Goal: Information Seeking & Learning: Learn about a topic

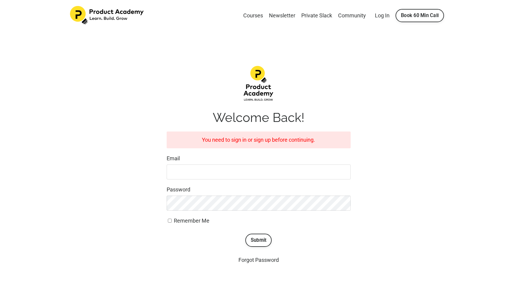
type input "[EMAIL_ADDRESS][DOMAIN_NAME]"
click at [258, 242] on button "Submit" at bounding box center [259, 240] width 27 height 13
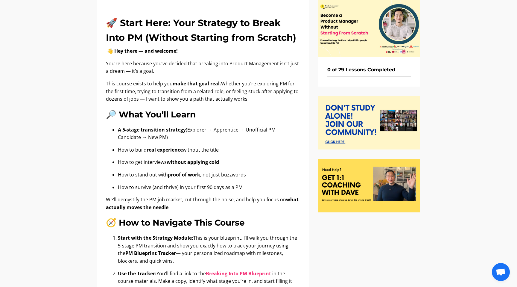
scroll to position [45, 0]
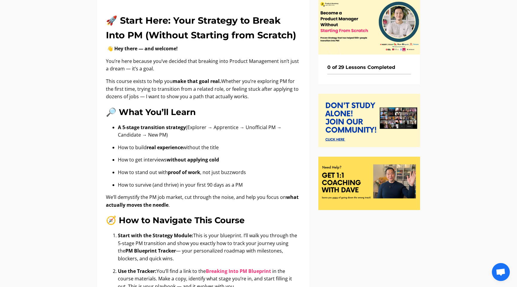
click at [168, 95] on p "This course exists to help you make that goal real. Whether you’re exploring PM…" at bounding box center [203, 89] width 195 height 23
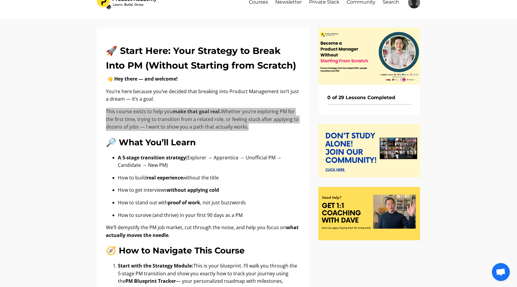
scroll to position [37, 0]
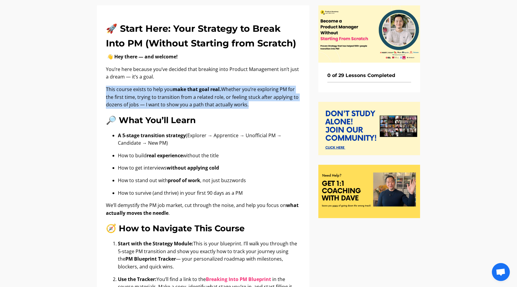
click at [129, 138] on b "A 5-stage transition strategy" at bounding box center [152, 135] width 68 height 7
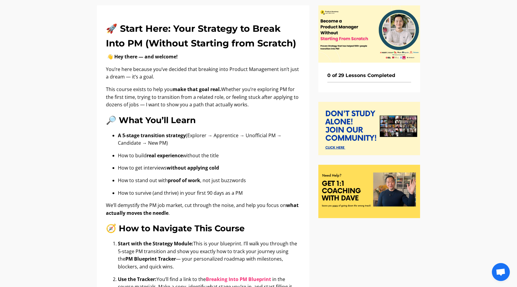
click at [129, 138] on b "A 5-stage transition strategy" at bounding box center [152, 135] width 68 height 7
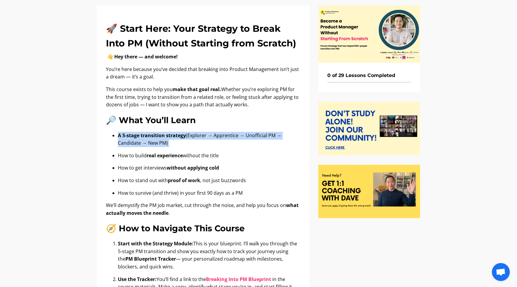
click at [136, 155] on p "How to build real experience without the title" at bounding box center [209, 156] width 183 height 8
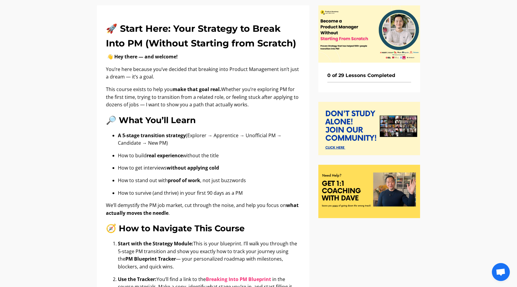
click at [136, 155] on p "How to build real experience without the title" at bounding box center [209, 156] width 183 height 8
click at [139, 163] on ul "A 5-stage transition strategy (Explorer → Apprentice → Unofficial PM → Candidat…" at bounding box center [203, 164] width 195 height 65
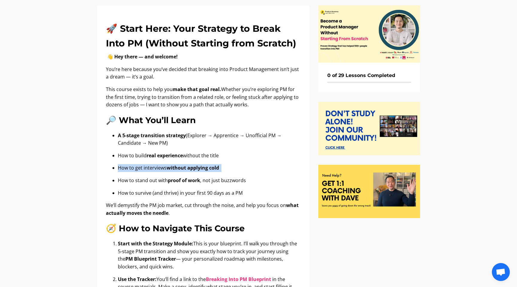
click at [157, 182] on p "How to stand out with proof of work , not just buzzwords" at bounding box center [209, 181] width 183 height 8
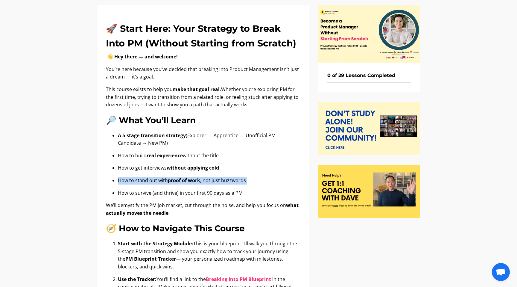
click at [137, 128] on div "🚀 Start Here: Your Strategy to Break Into PM (Without Starting from Scratch) 👋 …" at bounding box center [203, 212] width 195 height 380
click at [139, 132] on b "A 5-stage transition strategy" at bounding box center [152, 135] width 68 height 7
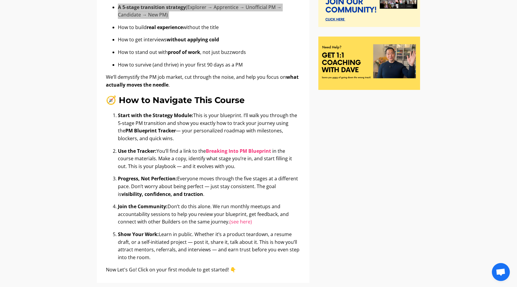
scroll to position [203, 0]
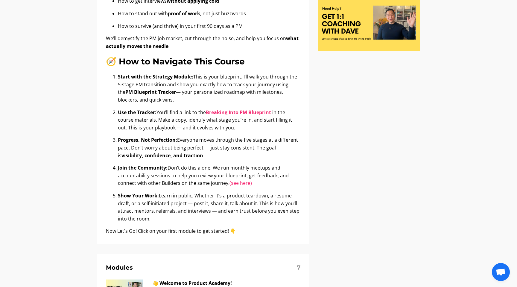
click at [148, 83] on p "Start with the Strategy Module : This is your blueprint. I’ll walk you through …" at bounding box center [209, 88] width 183 height 31
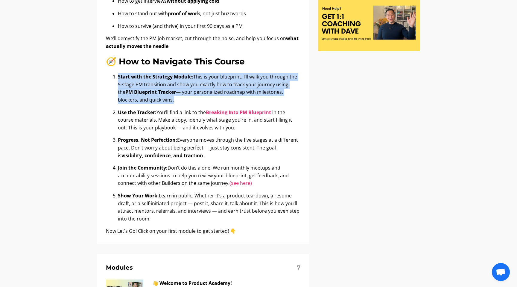
click at [148, 111] on b "Use the Tracker:" at bounding box center [137, 112] width 39 height 7
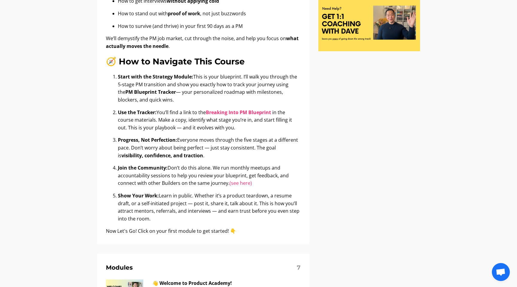
click at [148, 111] on b "Use the Tracker:" at bounding box center [137, 112] width 39 height 7
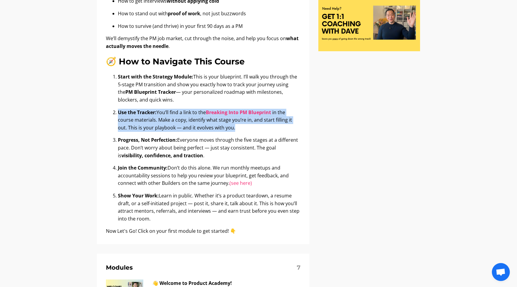
click at [219, 80] on p "Start with the Strategy Module : This is your blueprint. I’ll walk you through …" at bounding box center [209, 88] width 183 height 31
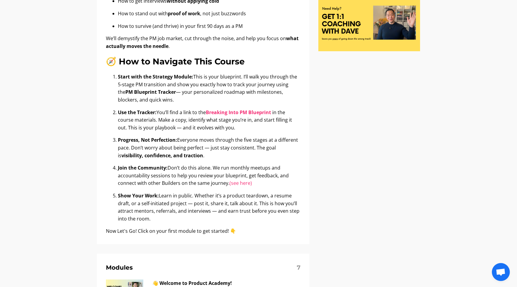
click at [219, 80] on p "Start with the Strategy Module : This is your blueprint. I’ll walk you through …" at bounding box center [209, 88] width 183 height 31
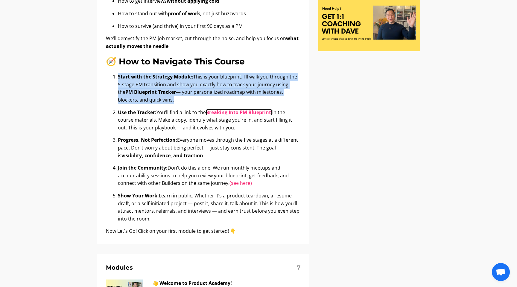
click at [221, 113] on b "Breaking Into PM Blueprint" at bounding box center [238, 112] width 65 height 7
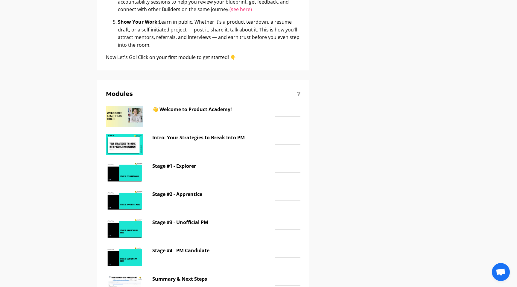
scroll to position [379, 0]
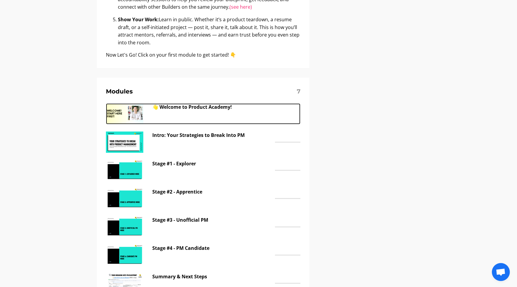
click at [212, 109] on p "👋 Welcome to Product Academy!" at bounding box center [212, 107] width 120 height 8
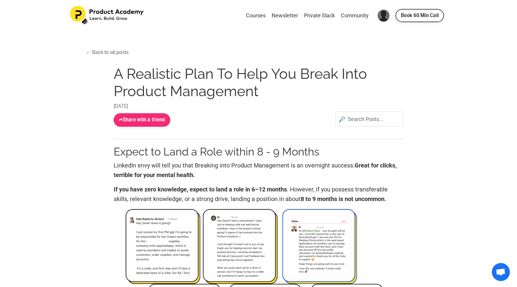
scroll to position [1, 0]
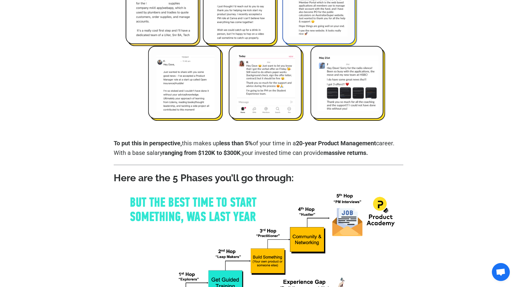
scroll to position [257, 0]
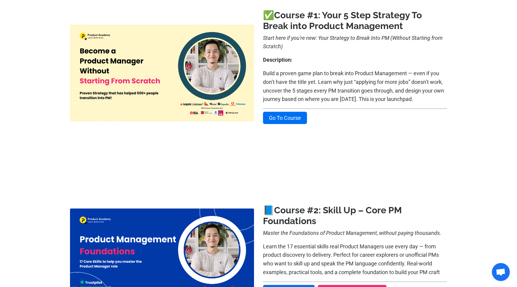
scroll to position [147, 0]
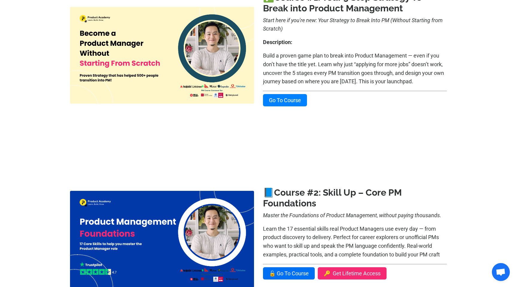
click at [266, 98] on link "Go To Course" at bounding box center [285, 100] width 44 height 12
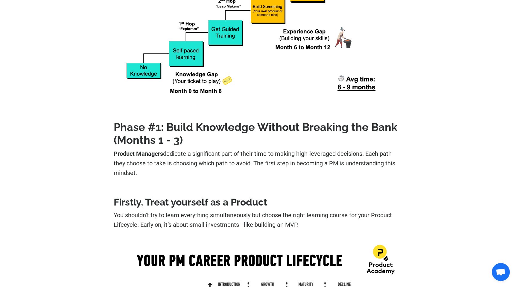
scroll to position [500, 0]
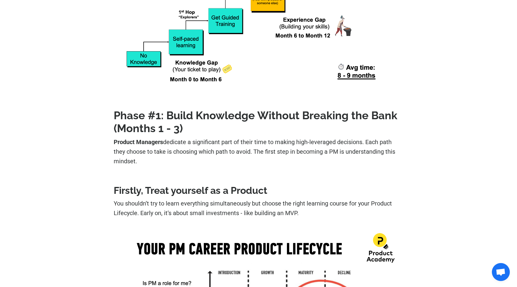
click at [221, 114] on strong "Phase #1: Build Knowledge Without Breaking the Bank (Months 1 - 3)" at bounding box center [256, 121] width 284 height 25
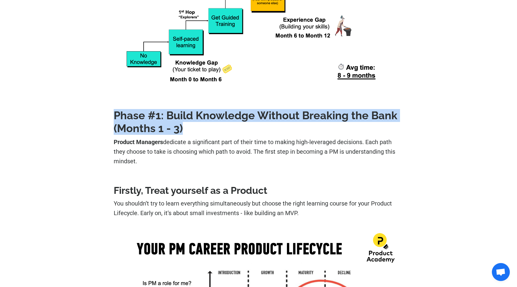
click at [221, 114] on strong "Phase #1: Build Knowledge Without Breaking the Bank (Months 1 - 3)" at bounding box center [256, 121] width 284 height 25
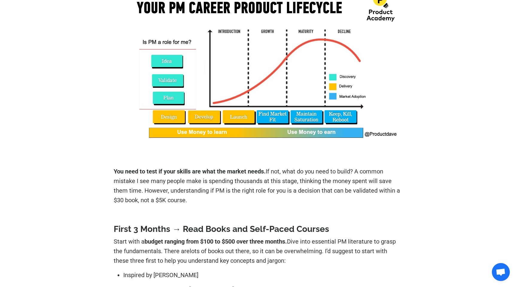
scroll to position [751, 0]
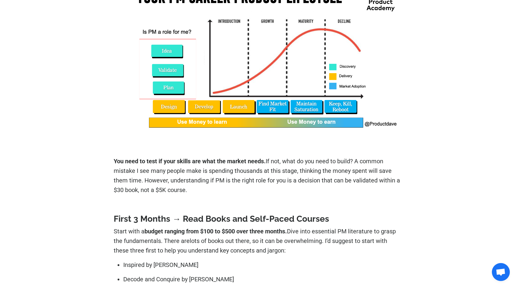
click at [165, 184] on p "You need to test if your skills are what the market needs. If not, what do you …" at bounding box center [259, 175] width 290 height 38
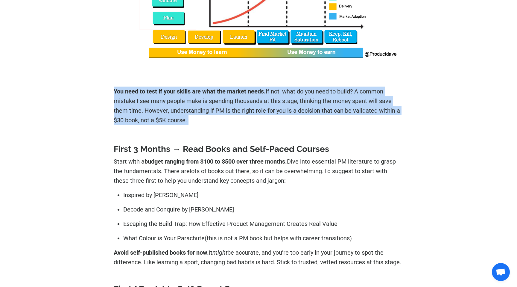
scroll to position [857, 0]
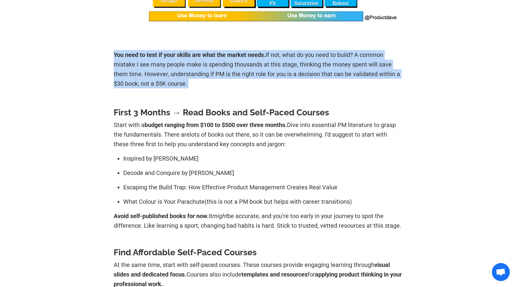
click at [135, 112] on strong "First 3 Months → Read Books and Self-Paced Courses" at bounding box center [222, 112] width 216 height 10
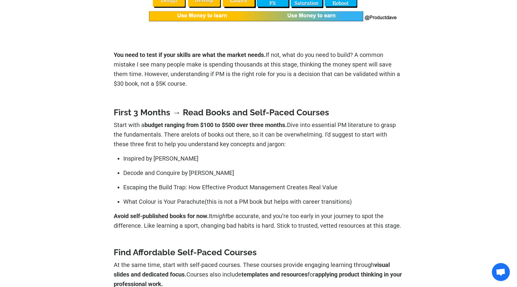
click at [135, 112] on strong "First 3 Months → Read Books and Self-Paced Courses" at bounding box center [222, 112] width 216 height 10
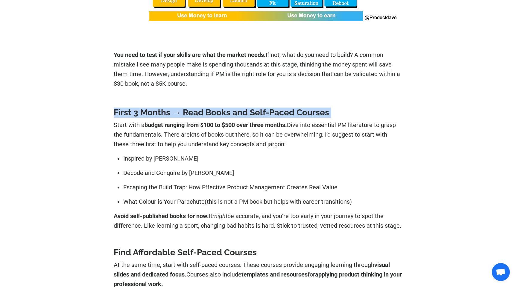
click at [134, 125] on p "Start with a budget ranging from $100 to $500 over three months. Dive into esse…" at bounding box center [259, 134] width 290 height 29
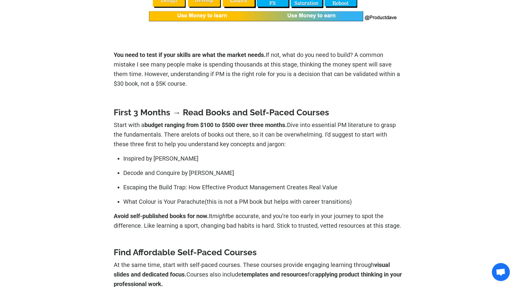
click at [134, 125] on p "Start with a budget ranging from $100 to $500 over three months. Dive into esse…" at bounding box center [259, 134] width 290 height 29
click at [157, 137] on p "Start with a budget ranging from $100 to $500 over three months. Dive into esse…" at bounding box center [259, 134] width 290 height 29
click at [157, 156] on link "Inspired by Marty Cagan" at bounding box center [160, 158] width 75 height 7
click at [243, 173] on p "Decode and Conquire by Lewis C Lin" at bounding box center [263, 173] width 280 height 10
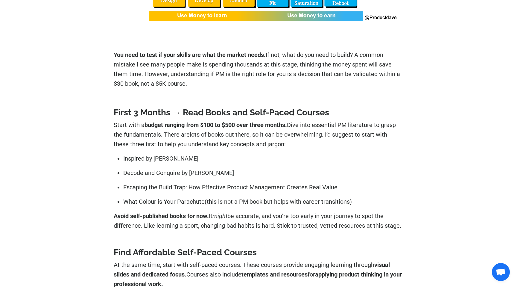
click at [173, 173] on link "Decode and Conquire by Lewis C Lin" at bounding box center [178, 172] width 111 height 7
click at [143, 201] on link "What Colour is Your Parachute" at bounding box center [163, 201] width 81 height 7
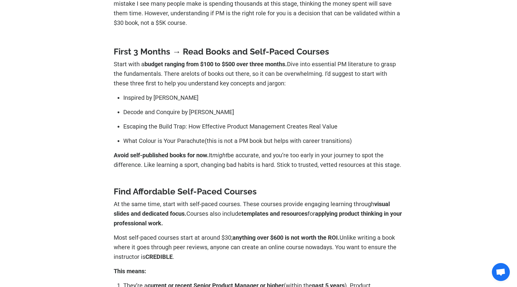
scroll to position [918, 0]
click at [267, 163] on p "Avoid self-published books for now. It might be accurate, and you’re too early …" at bounding box center [259, 160] width 290 height 19
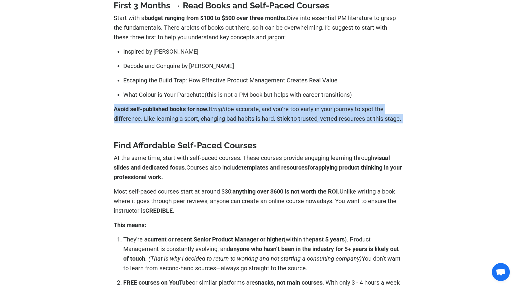
scroll to position [967, 0]
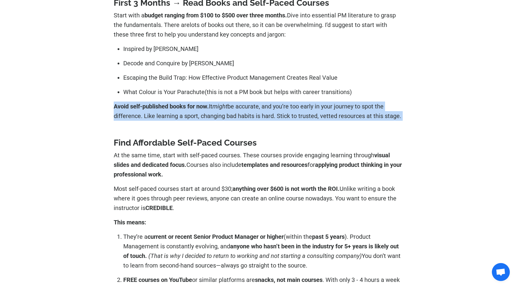
click at [207, 141] on strong "Find Affordable Self-Paced Courses" at bounding box center [185, 143] width 143 height 10
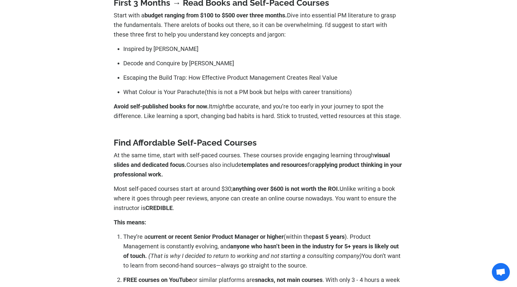
click at [207, 141] on strong "Find Affordable Self-Paced Courses" at bounding box center [185, 143] width 143 height 10
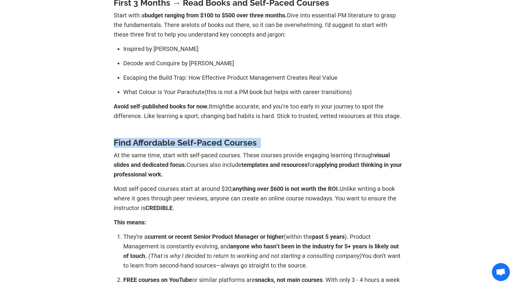
click at [205, 163] on p "At the same time, start with self-paced courses. These courses provide engaging…" at bounding box center [259, 164] width 290 height 29
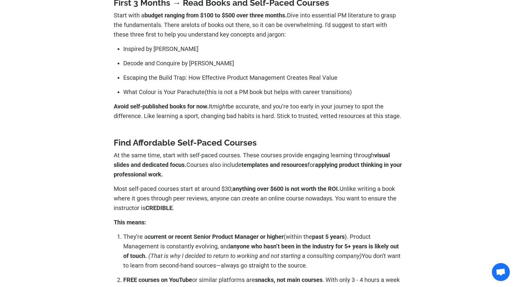
click at [205, 163] on p "At the same time, start with self-paced courses. These courses provide engaging…" at bounding box center [259, 164] width 290 height 29
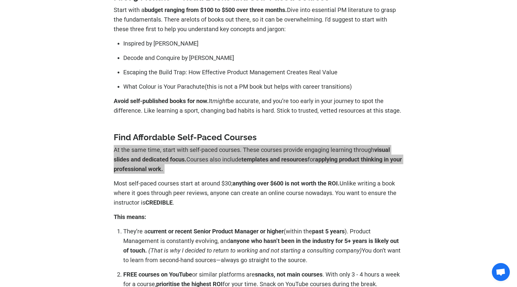
scroll to position [971, 0]
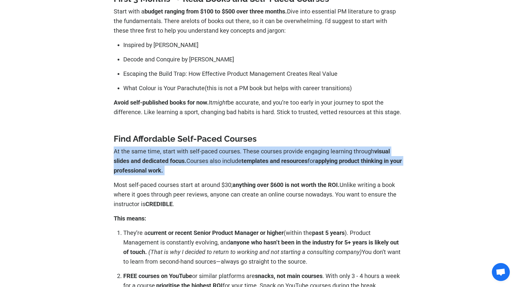
drag, startPoint x: 117, startPoint y: 43, endPoint x: 370, endPoint y: 93, distance: 258.0
click at [370, 93] on ul "Inspired by Marty Cagan Decode and Conquire by Lewis C Lin Escaping the Build T…" at bounding box center [259, 66] width 290 height 53
copy ul "Inspired by Marty Cagan Decode and Conquire by Lewis C Lin Escaping the Build T…"
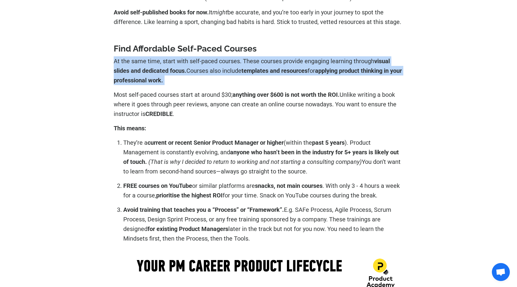
scroll to position [1087, 0]
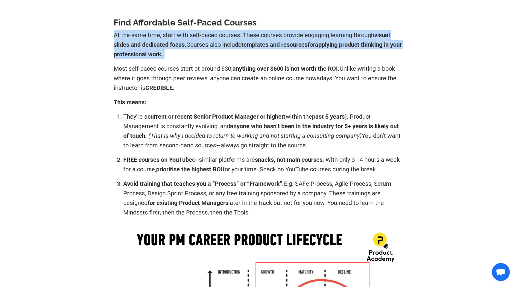
click at [166, 142] on p "They’re a current or recent Senior Product Manager or higher (within the past 5…" at bounding box center [263, 131] width 280 height 38
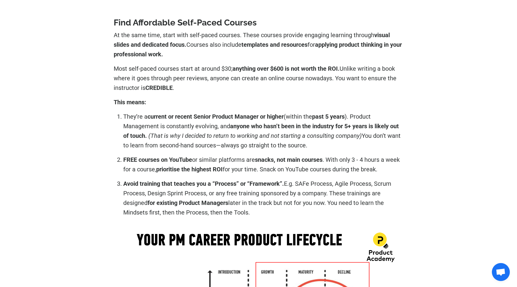
click at [166, 142] on p "They’re a current or recent Senior Product Manager or higher (within the past 5…" at bounding box center [263, 131] width 280 height 38
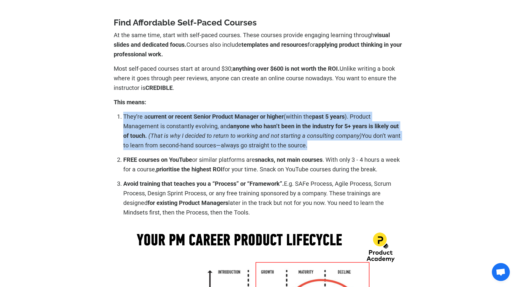
click at [163, 164] on p "FREE courses on YouTube or similar platforms are snacks, not main courses . Wit…" at bounding box center [263, 164] width 280 height 19
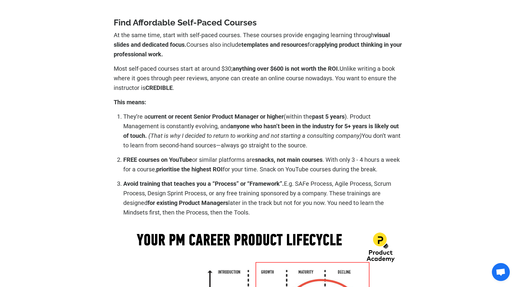
click at [163, 164] on p "FREE courses on YouTube or similar platforms are snacks, not main courses . Wit…" at bounding box center [263, 164] width 280 height 19
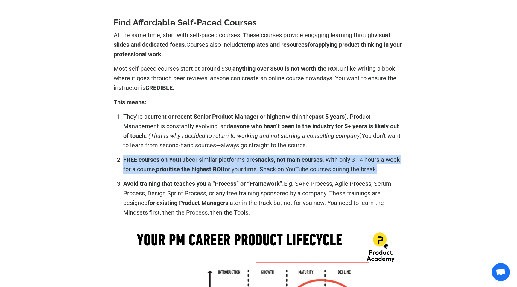
click at [163, 164] on p "FREE courses on YouTube or similar platforms are snacks, not main courses . Wit…" at bounding box center [263, 164] width 280 height 19
click at [161, 193] on p "Avoid training that teaches you a “Process” or “Framework”. E.g. SAFe Process, …" at bounding box center [263, 198] width 280 height 38
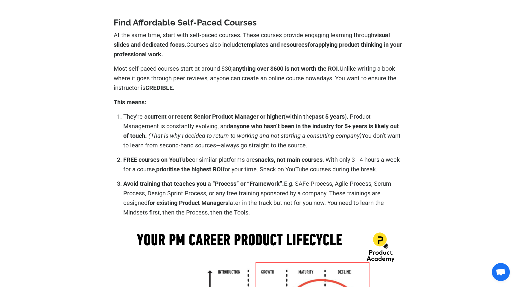
click at [161, 193] on p "Avoid training that teaches you a “Process” or “Framework”. E.g. SAFe Process, …" at bounding box center [263, 198] width 280 height 38
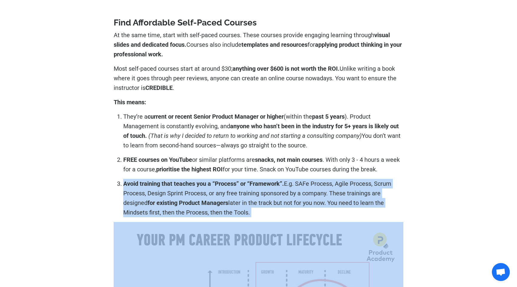
click at [161, 193] on p "Avoid training that teaches you a “Process” or “Framework”. E.g. SAFe Process, …" at bounding box center [263, 198] width 280 height 38
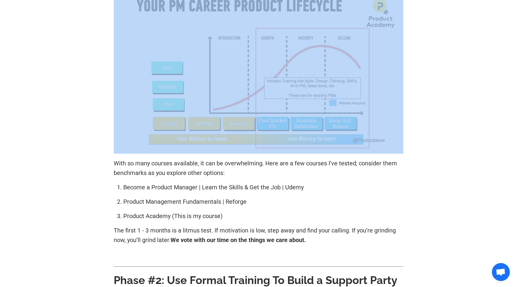
scroll to position [1328, 0]
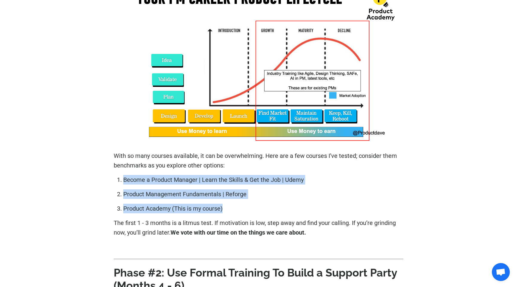
drag, startPoint x: 116, startPoint y: 178, endPoint x: 235, endPoint y: 214, distance: 124.1
click at [235, 213] on ol "Become a Product Manager | Learn the Skills & Get the Job | Udemy Product Manag…" at bounding box center [259, 194] width 290 height 38
copy ol "Become a Product Manager | Learn the Skills & Get the Job | Udemy Product Manag…"
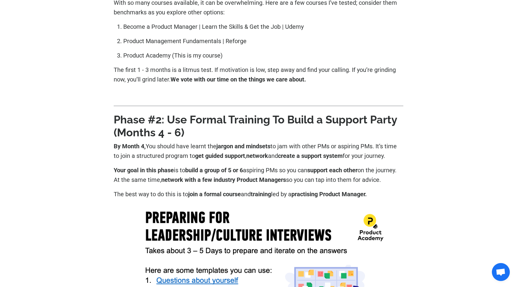
scroll to position [1539, 0]
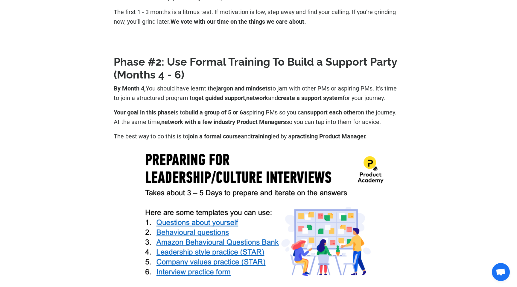
click at [125, 67] on strong "Phase #2: Use Formal Training To Build a Support Party (Months 4 - 6)" at bounding box center [256, 67] width 284 height 25
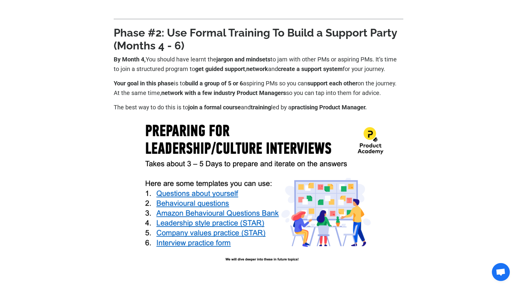
scroll to position [1573, 0]
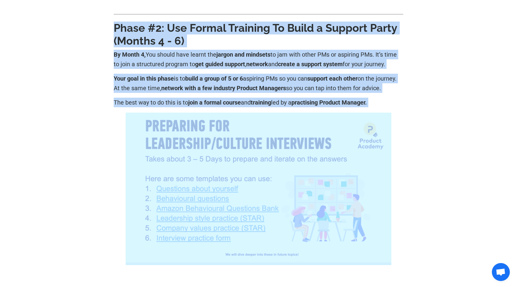
drag, startPoint x: 113, startPoint y: 24, endPoint x: 220, endPoint y: 134, distance: 154.1
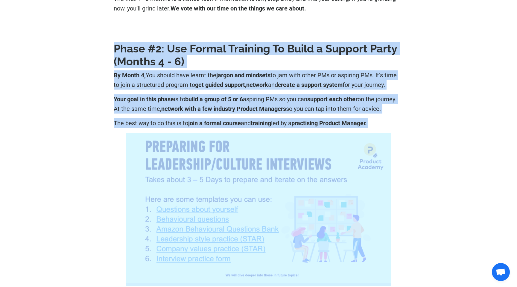
scroll to position [1545, 0]
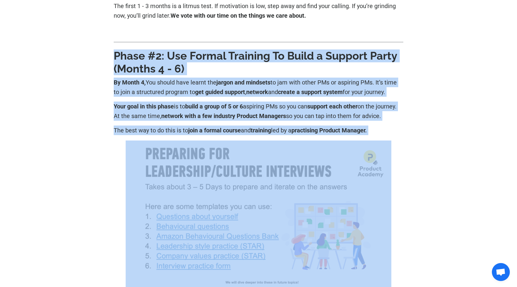
click at [203, 56] on strong "Phase #2: Use Formal Training To Build a Support Party (Months 4 - 6)" at bounding box center [256, 61] width 284 height 25
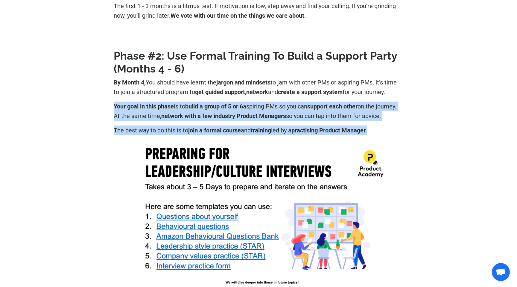
drag, startPoint x: 112, startPoint y: 105, endPoint x: 382, endPoint y: 141, distance: 272.7
copy div "Your goal in this phase is to build a group of 5 or 6 aspiring PMs so you can s…"
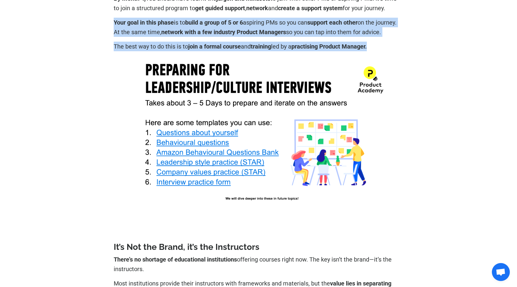
scroll to position [1648, 0]
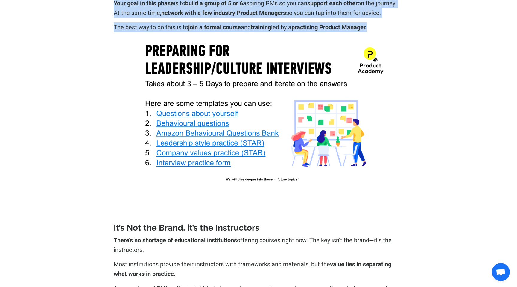
click at [199, 109] on img at bounding box center [259, 111] width 266 height 149
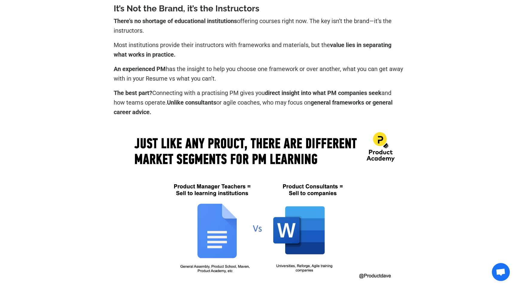
scroll to position [1873, 0]
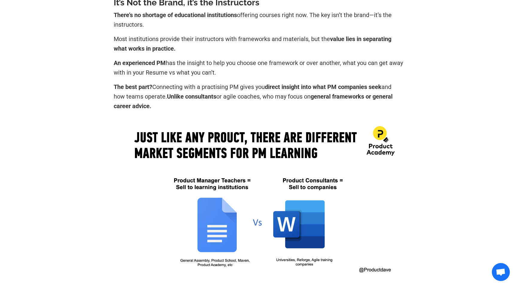
click at [203, 29] on p "There’s no shortage of educational institutions offering courses right now. The…" at bounding box center [259, 19] width 290 height 19
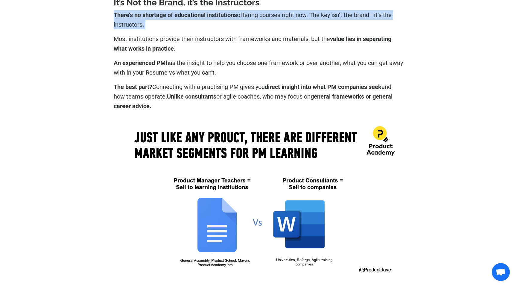
click at [203, 29] on p "There’s no shortage of educational institutions offering courses right now. The…" at bounding box center [259, 19] width 290 height 19
click at [199, 53] on p "Most institutions provide their instructors with frameworks and materials, but …" at bounding box center [259, 43] width 290 height 19
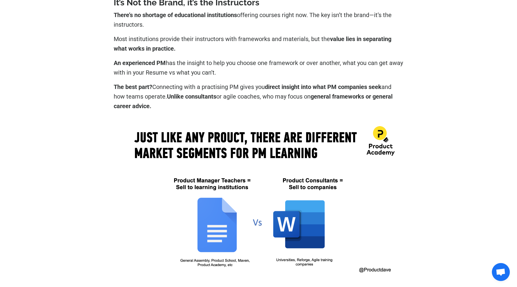
click at [199, 53] on p "Most institutions provide their instructors with frameworks and materials, but …" at bounding box center [259, 43] width 290 height 19
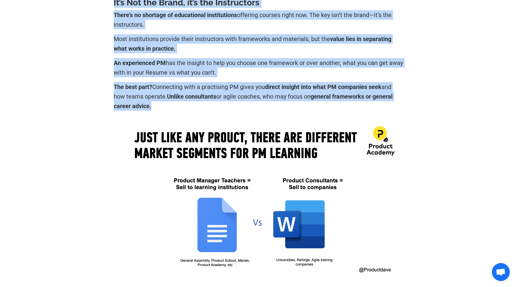
drag, startPoint x: 112, startPoint y: 11, endPoint x: 162, endPoint y: 113, distance: 112.9
copy div "It’s Not the Brand, it’s the Instructors There’s no shortage of educational ins…"
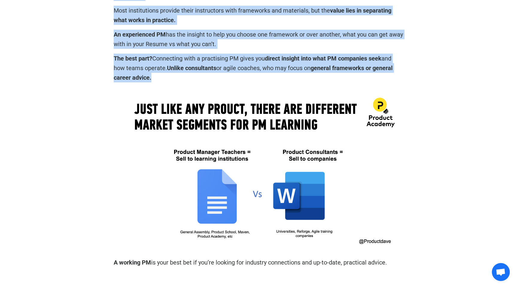
scroll to position [1877, 0]
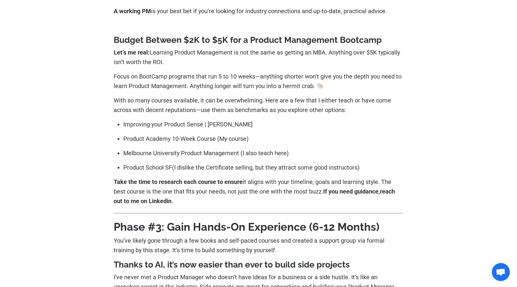
scroll to position [2153, 0]
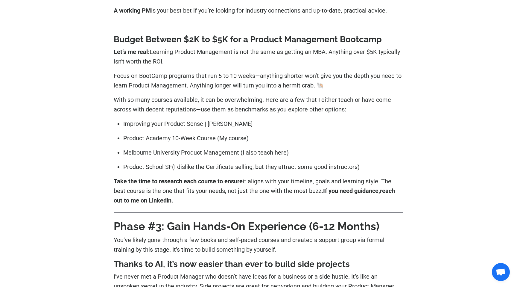
click at [193, 90] on p "Focus on BootCamp programs that run 5 to 10 weeks—anything shorter won’t give y…" at bounding box center [259, 80] width 290 height 19
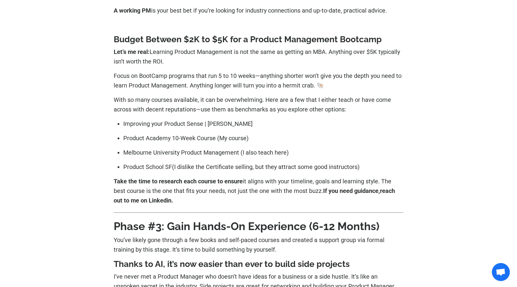
click at [202, 205] on p "Take the time to research each course to ensure it aligns with your timeline, g…" at bounding box center [259, 190] width 290 height 29
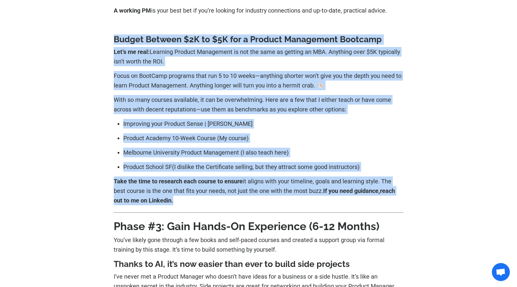
drag, startPoint x: 202, startPoint y: 210, endPoint x: 109, endPoint y: 47, distance: 188.1
copy div "Budget Between $2K to $5K for a Product Management Bootcamp Let’s me real: Lear…"
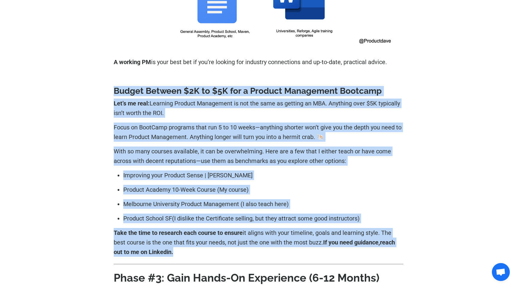
scroll to position [2078, 0]
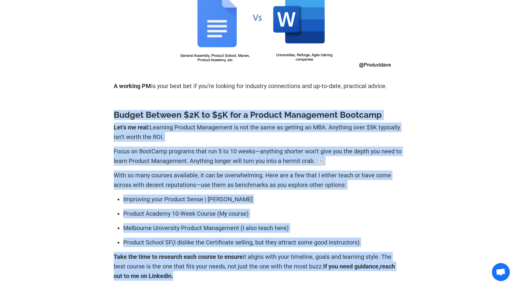
click at [208, 139] on p "Let’s me real: Learning Product Management is not the same as getting an MBA. A…" at bounding box center [259, 131] width 290 height 19
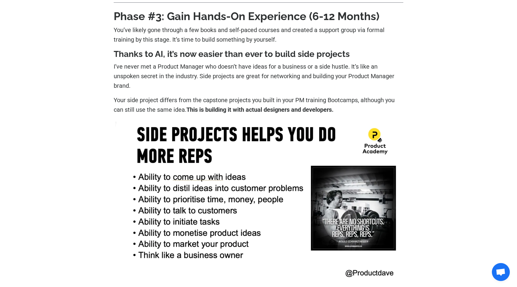
scroll to position [2369, 0]
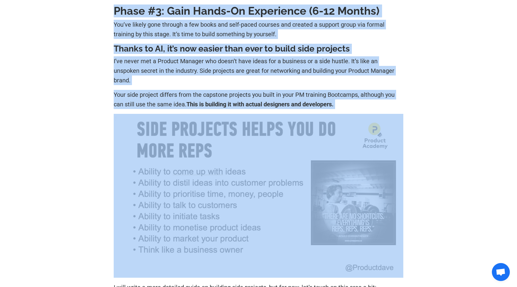
drag, startPoint x: 113, startPoint y: 17, endPoint x: 189, endPoint y: 219, distance: 215.2
copy div "Phase #3: Gain Hands-On Experience (6-12 Months) You’ve likely gone through a f…"
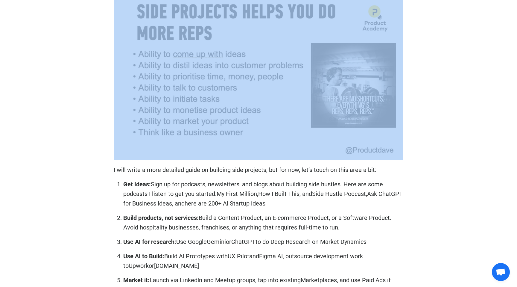
scroll to position [2481, 0]
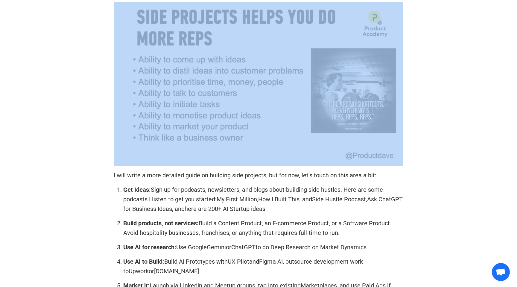
click at [214, 101] on img at bounding box center [259, 82] width 290 height 161
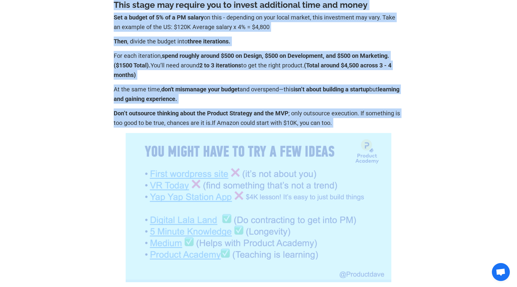
scroll to position [2820, 0]
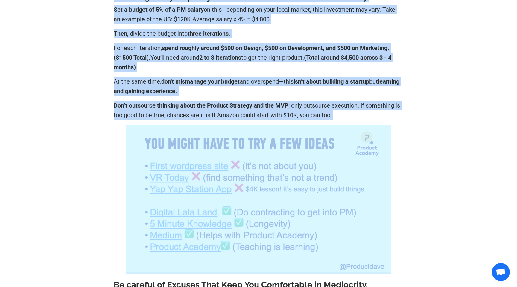
drag, startPoint x: 113, startPoint y: 26, endPoint x: 205, endPoint y: 137, distance: 143.5
copy div "I will write a more detailed guide on building side projects, but for now, let’…"
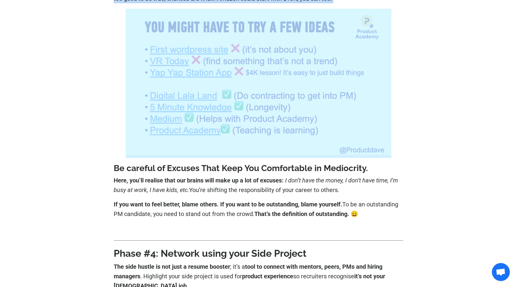
scroll to position [2937, 0]
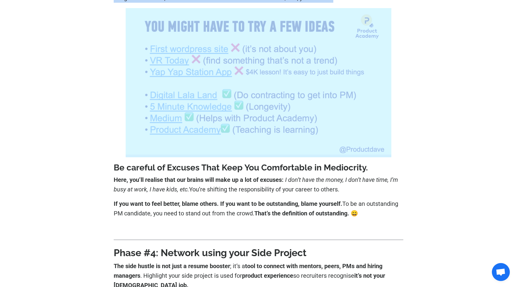
click at [179, 122] on img at bounding box center [259, 81] width 266 height 146
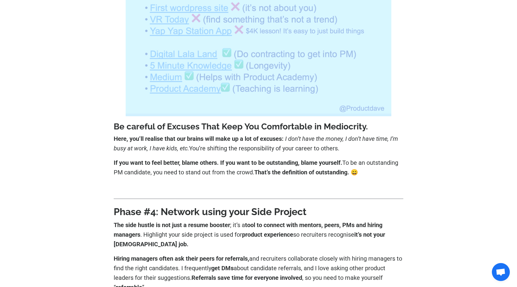
scroll to position [3005, 0]
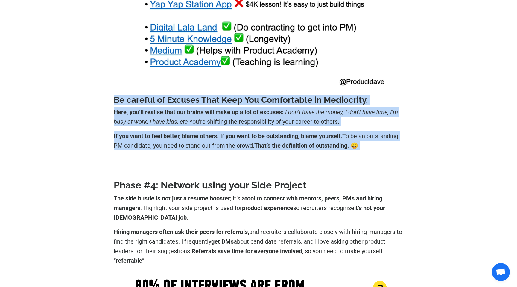
drag, startPoint x: 112, startPoint y: 110, endPoint x: 385, endPoint y: 165, distance: 278.3
copy div "Be careful of Excuses That Keep You Comfortable in Mediocrity. Here, you’ll rea…"
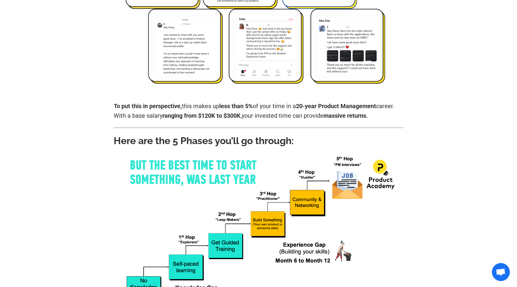
scroll to position [0, 0]
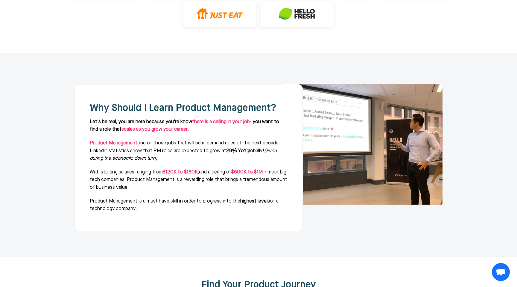
scroll to position [400, 0]
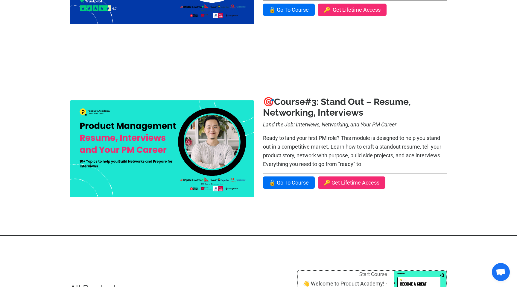
scroll to position [416, 0]
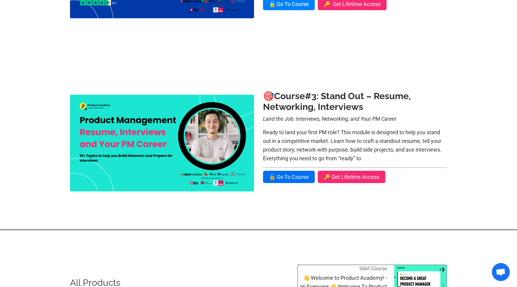
click at [281, 7] on link "🔓 Go To Course" at bounding box center [289, 4] width 52 height 12
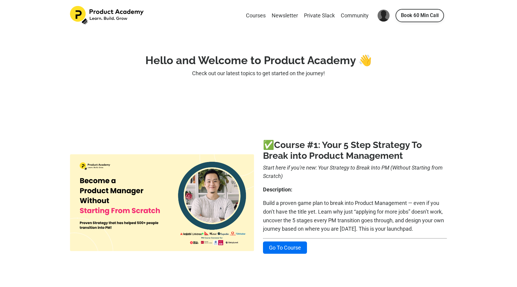
scroll to position [416, 0]
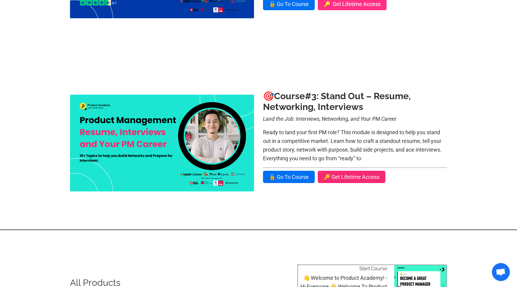
click at [349, 4] on link "🔑 Get Lifetime Access" at bounding box center [352, 4] width 69 height 12
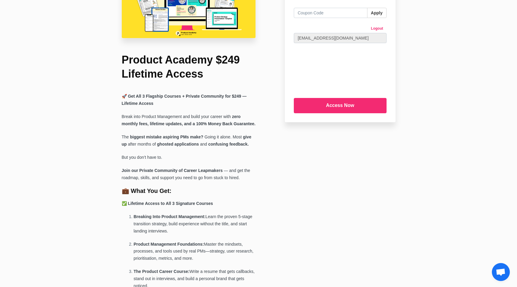
scroll to position [57, 0]
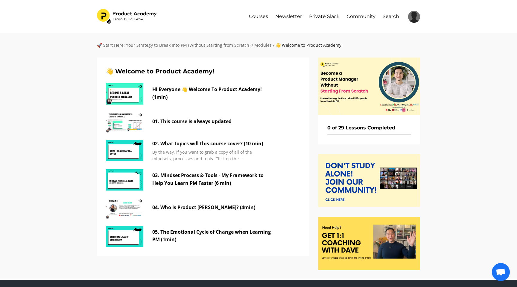
click at [105, 94] on div "👋 Welcome to Product Academy! Hi Everyone 👋 Welcome To Product Academy! (1min) …" at bounding box center [203, 156] width 213 height 198
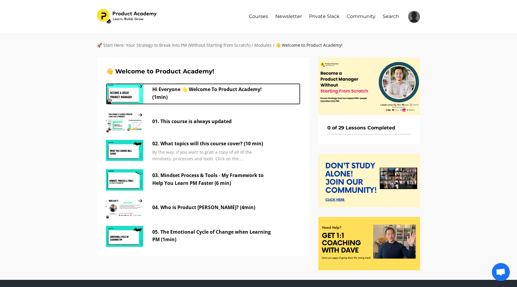
click at [122, 95] on img at bounding box center [124, 93] width 37 height 21
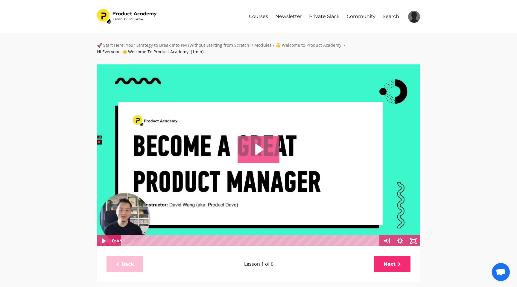
click at [275, 143] on icon "Play Video: sites/127338/video/mDfBbv8aQbejzaHbH1Xa_01._Who_is_the_course_desig…" at bounding box center [259, 149] width 42 height 27
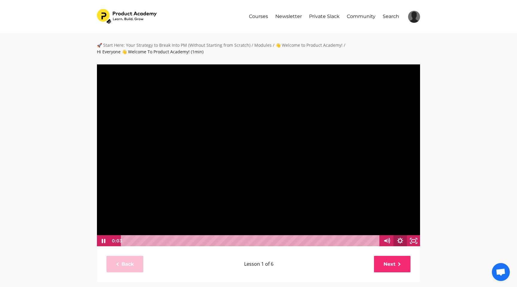
click at [404, 240] on icon "Show settings menu" at bounding box center [400, 240] width 13 height 11
click at [401, 219] on span "1x" at bounding box center [406, 217] width 24 height 11
click at [386, 191] on label "1.5x" at bounding box center [394, 195] width 54 height 12
click at [367, 190] on input "1.5x" at bounding box center [367, 189] width 0 height 0
radio input "true"
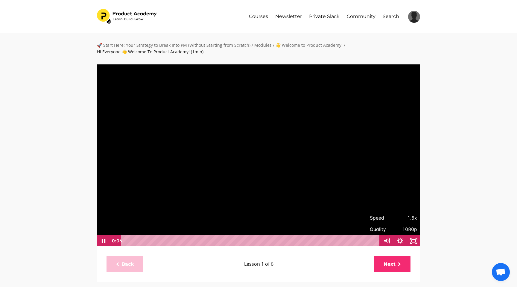
click at [481, 195] on div "🚀 Start Here: Your Strategy to Break Into PM (Without Starting from Scratch) / …" at bounding box center [258, 260] width 517 height 455
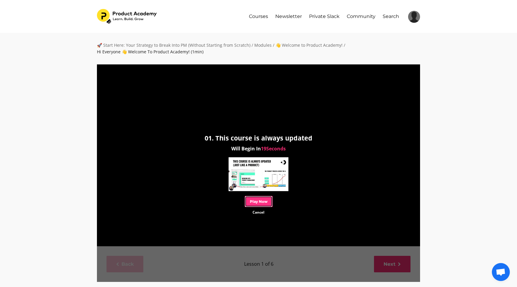
click at [267, 199] on link "Play Now" at bounding box center [259, 201] width 28 height 11
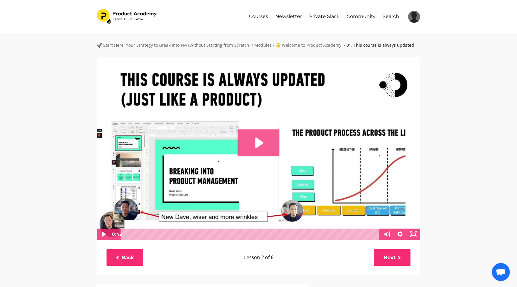
click at [259, 138] on icon "Play Video: sites/127338/video/imaPpGJaS3mH39fVVspc_This_course_is_also_updated…" at bounding box center [259, 142] width 42 height 27
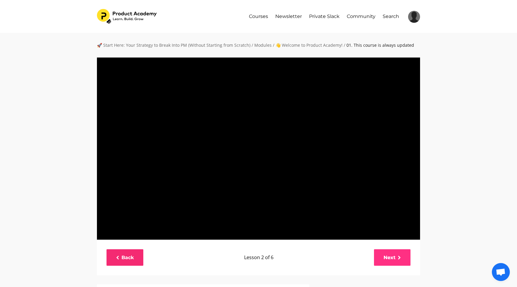
click at [0, 0] on div "02. What topics will this course cover? (10 min) Will Begin In 20 Seconds Play …" at bounding box center [0, 0] width 0 height 0
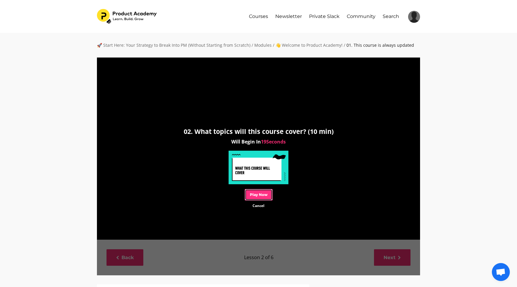
click at [254, 193] on link "Play Now" at bounding box center [259, 194] width 28 height 11
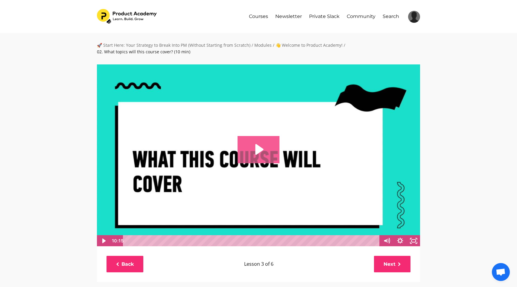
click at [255, 139] on icon "Play Video: file-uploads/sites/127338/video/f564286-8c2a-004f-3e07-c88bc7f7f631…" at bounding box center [259, 149] width 42 height 27
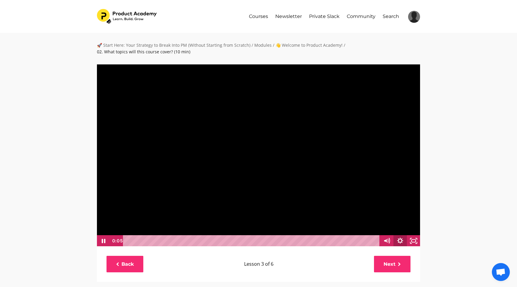
click at [402, 238] on icon "Show settings menu" at bounding box center [400, 240] width 13 height 11
click at [401, 211] on div at bounding box center [259, 155] width 324 height 183
click at [389, 190] on div at bounding box center [259, 155] width 324 height 183
click at [398, 240] on icon "Show settings menu" at bounding box center [400, 241] width 6 height 6
click at [390, 216] on span "Speed" at bounding box center [382, 217] width 24 height 11
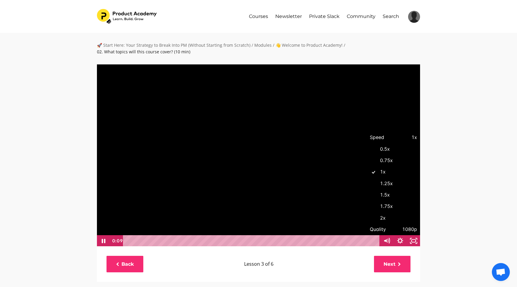
click at [388, 200] on label "1.5x" at bounding box center [394, 195] width 54 height 12
click at [367, 190] on input "1.5x" at bounding box center [367, 189] width 0 height 0
radio input "true"
click at [459, 193] on div "🚀 Start Here: Your Strategy to Break Into PM (Without Starting from Scratch) / …" at bounding box center [258, 271] width 517 height 477
click at [399, 241] on icon "Show settings menu" at bounding box center [400, 241] width 16 height 14
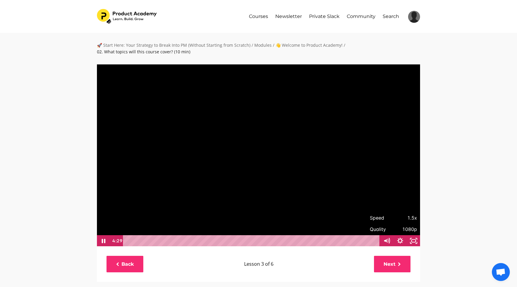
click at [399, 220] on span "1.5x" at bounding box center [406, 217] width 24 height 11
click at [384, 171] on label "1x" at bounding box center [394, 172] width 54 height 12
click at [367, 166] on input "1x" at bounding box center [367, 166] width 0 height 0
radio input "true"
click at [457, 175] on div "🚀 Start Here: Your Strategy to Break Into PM (Without Starting from Scratch) / …" at bounding box center [258, 271] width 517 height 477
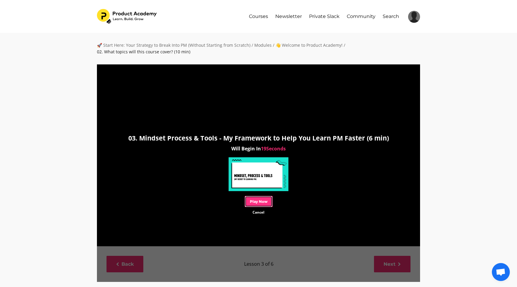
click at [260, 202] on link "Play Now" at bounding box center [259, 201] width 28 height 11
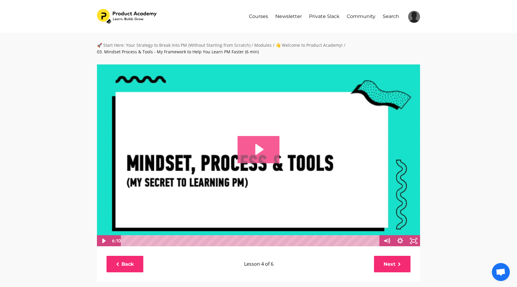
click at [267, 149] on icon "Play Video: sites/127338/video/RZoubY3T8G5FZe7WPUbs_04._Mindset_process_and_too…" at bounding box center [259, 149] width 42 height 27
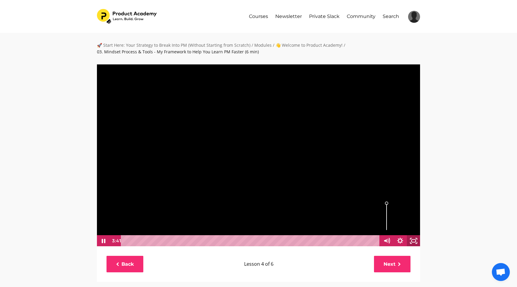
click at [413, 241] on icon "Fullscreen" at bounding box center [413, 240] width 13 height 11
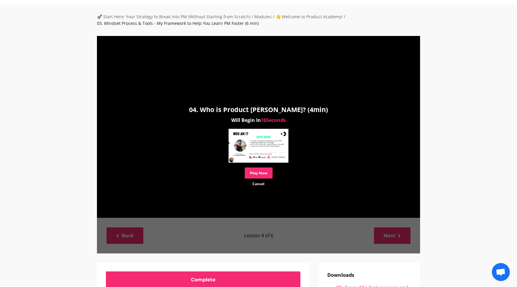
scroll to position [29, 0]
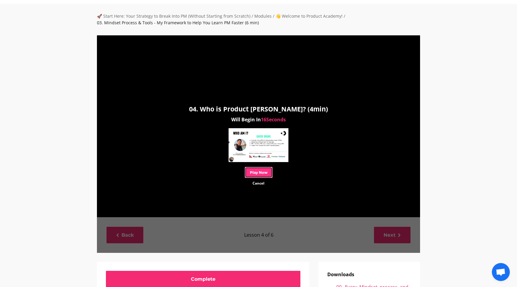
click at [259, 176] on link "Play Now" at bounding box center [259, 172] width 28 height 11
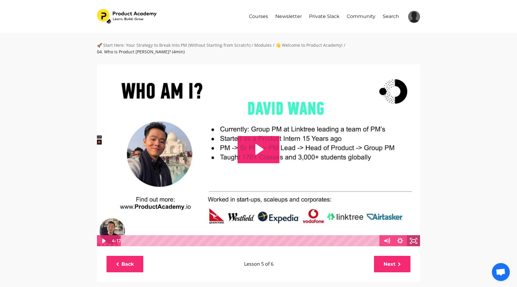
click at [413, 235] on icon "Fullscreen" at bounding box center [413, 240] width 13 height 11
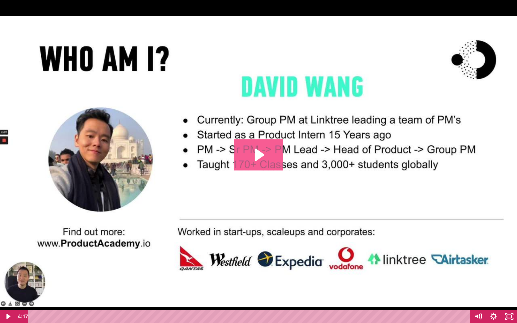
click at [259, 154] on icon "Play Video: sites/127338/video/OAIXC0cQNesgn0S0Q6LM_Who_is_Product_Dave.mp4" at bounding box center [260, 155] width 10 height 13
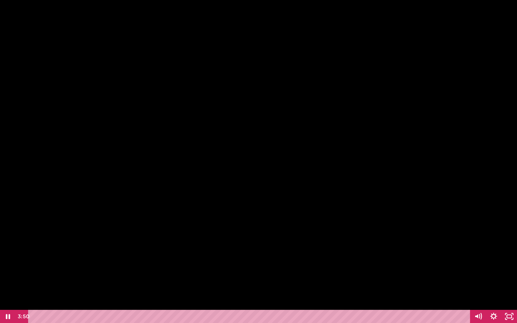
click at [384, 112] on div at bounding box center [258, 161] width 517 height 323
click at [417, 153] on div at bounding box center [258, 161] width 517 height 323
click at [508, 287] on icon "Unfullscreen" at bounding box center [510, 316] width 16 height 13
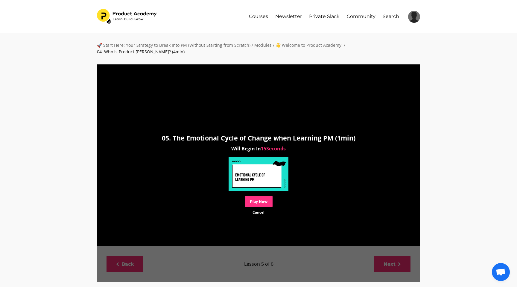
click at [263, 196] on link "Play Now" at bounding box center [259, 201] width 28 height 11
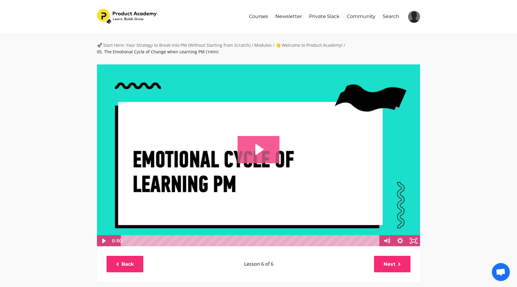
click at [261, 148] on icon "Play Video: sites/127338/video/A1PSAeQSQFOWgFcSlJlG_05._Emotional_cycle_of_chan…" at bounding box center [259, 149] width 8 height 11
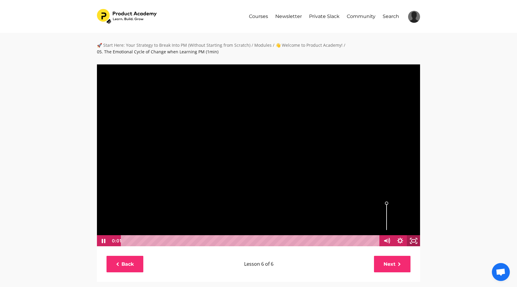
click at [416, 241] on rect "Fullscreen" at bounding box center [414, 241] width 4 height 3
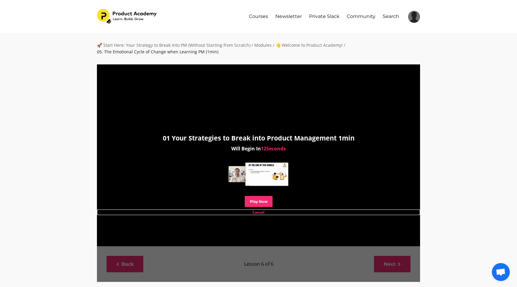
click at [264, 214] on link "Cancel" at bounding box center [258, 212] width 323 height 6
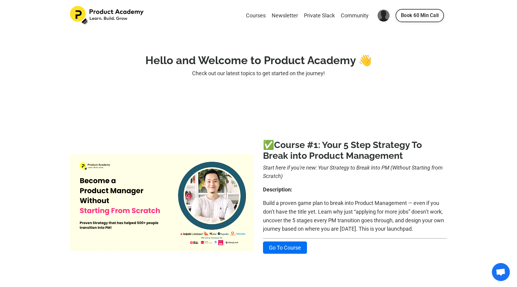
click at [172, 204] on img at bounding box center [162, 202] width 184 height 97
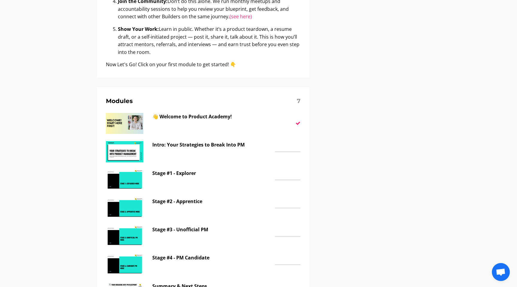
scroll to position [366, 0]
